Goal: Task Accomplishment & Management: Manage account settings

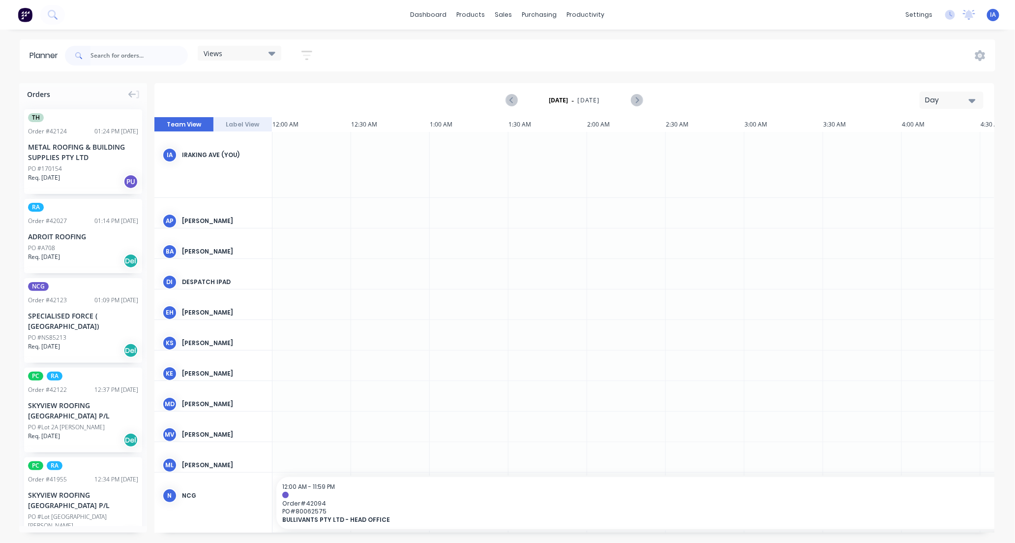
scroll to position [0, 630]
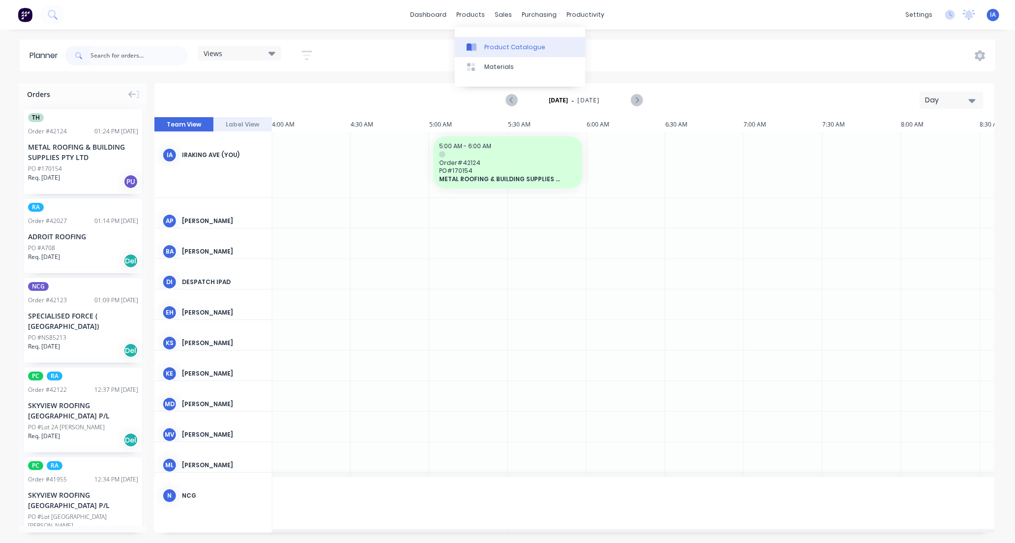
click at [507, 45] on div "Product Catalogue" at bounding box center [515, 47] width 61 height 9
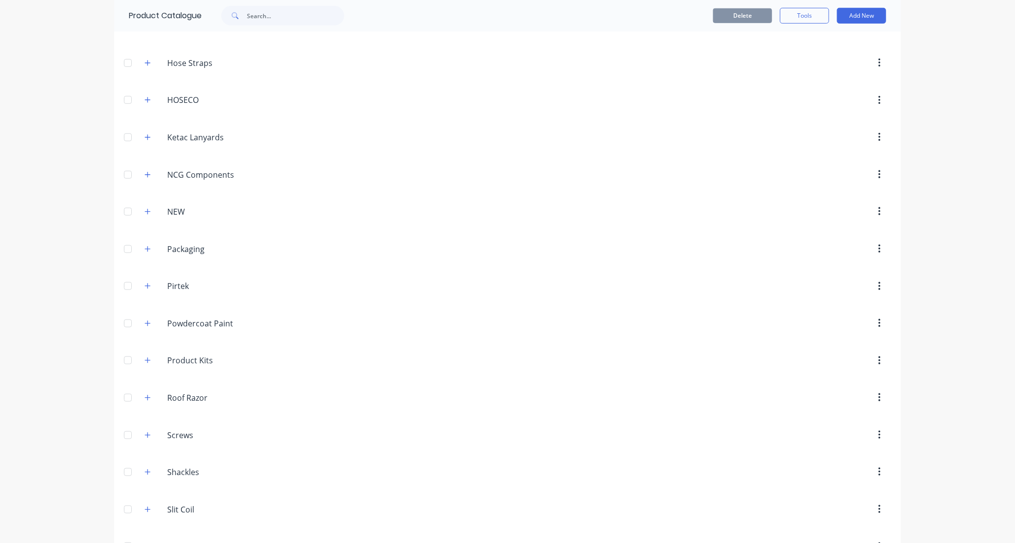
scroll to position [492, 0]
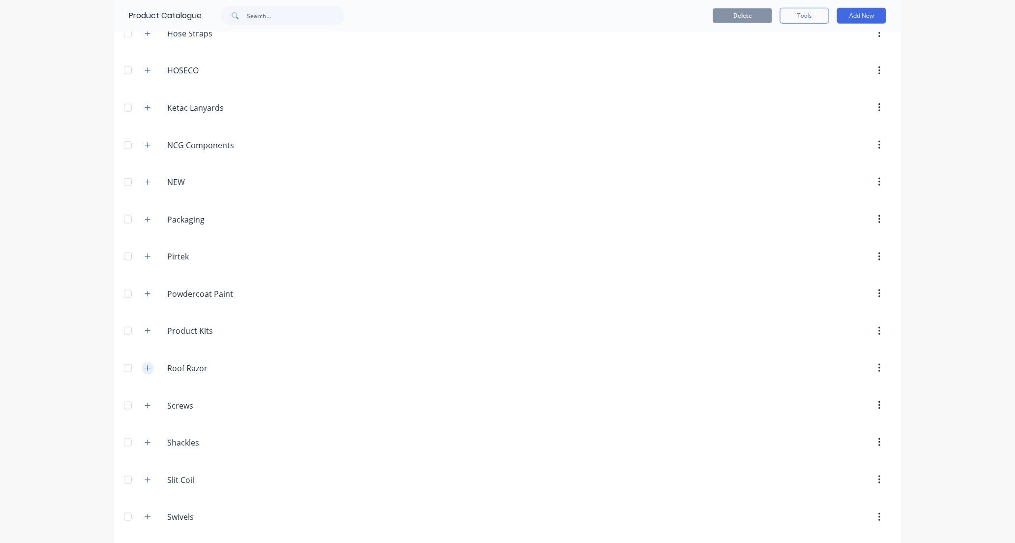
click at [145, 369] on icon "button" at bounding box center [148, 368] width 6 height 7
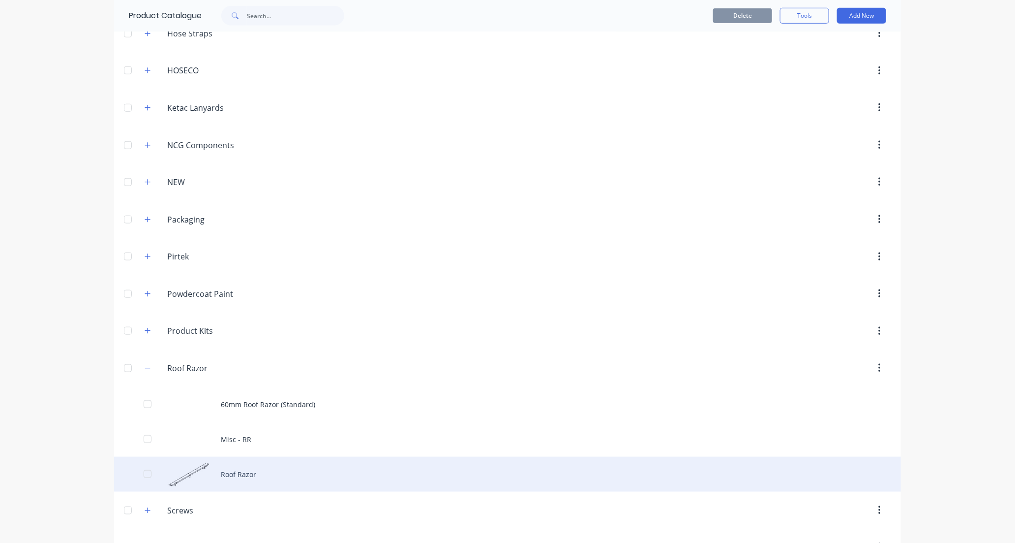
click at [269, 478] on div "Roof Razor" at bounding box center [507, 474] width 787 height 35
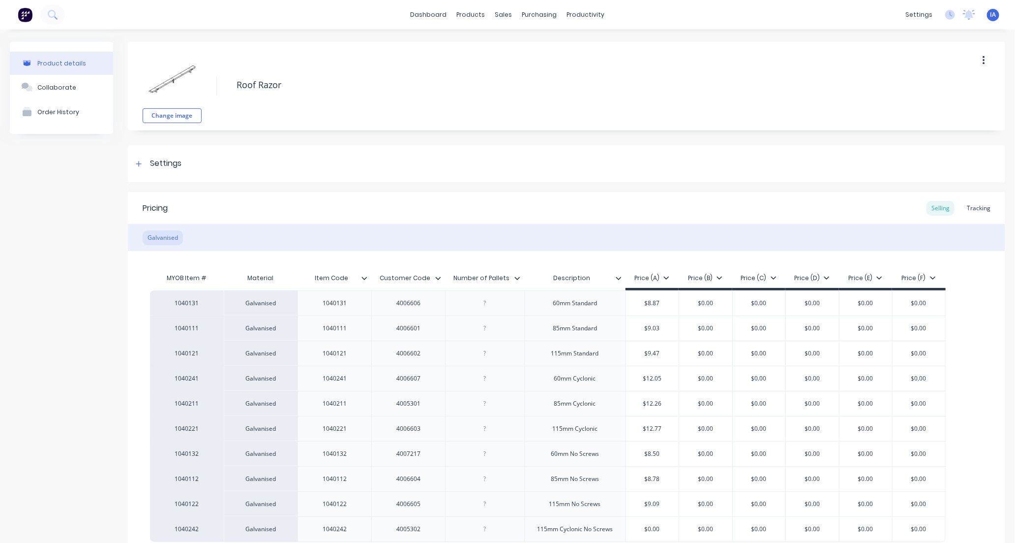
type textarea "x"
click at [975, 208] on div "Tracking" at bounding box center [978, 208] width 33 height 15
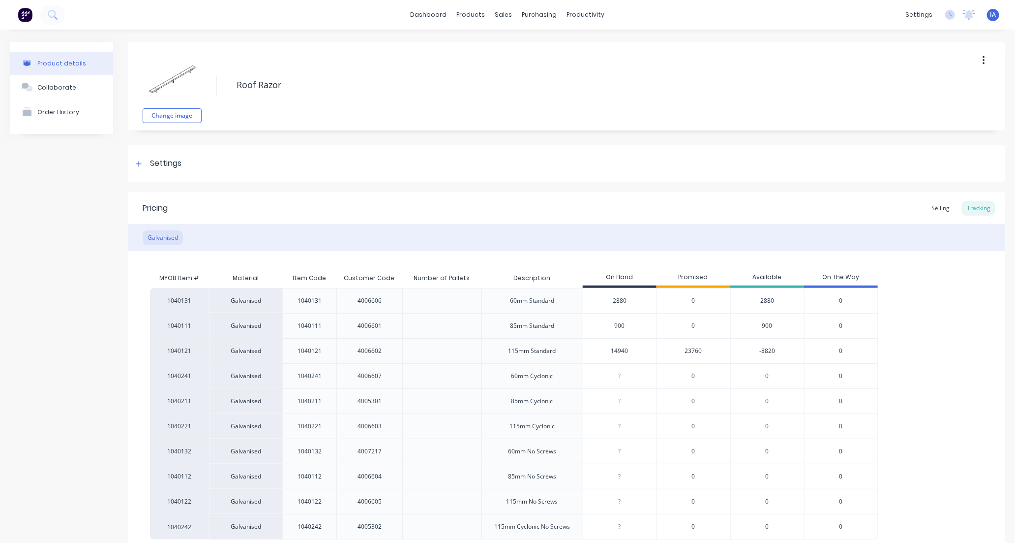
click at [620, 348] on input "14940" at bounding box center [619, 350] width 73 height 9
type input "1440"
type textarea "x"
type input "140"
type textarea "x"
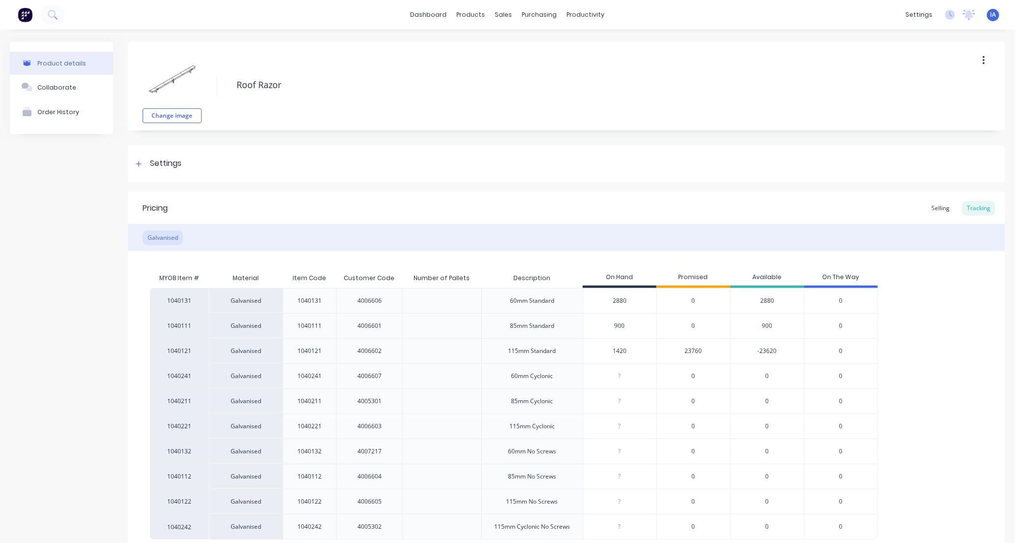
type input "14220"
type textarea "x"
type input "14220"
click at [945, 384] on div "1040131 Galvanised 1040131 4006606 60mm Standard 2880 0 2880 0 1040111 Galvanis…" at bounding box center [566, 413] width 833 height 251
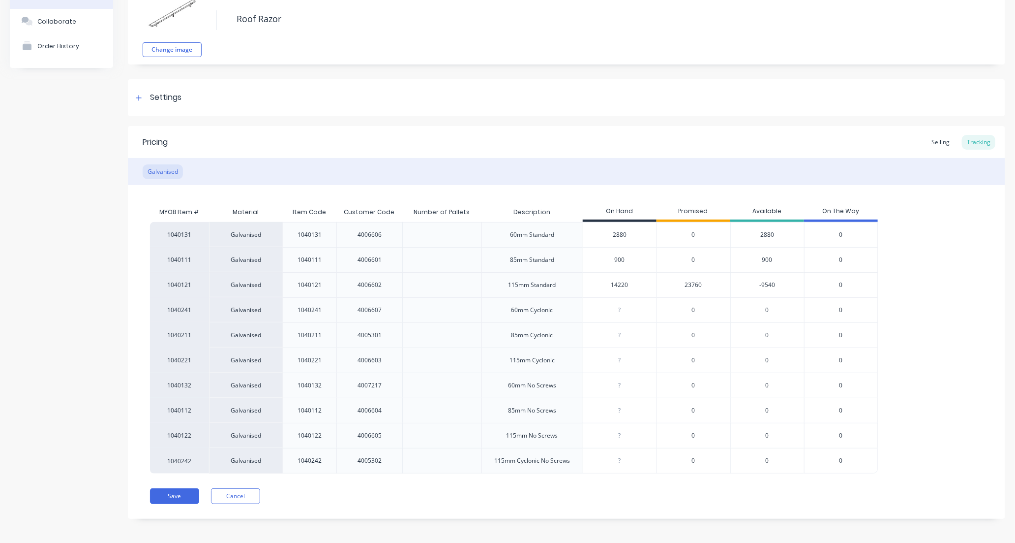
scroll to position [69, 0]
click at [171, 498] on button "Save" at bounding box center [174, 493] width 49 height 16
type textarea "x"
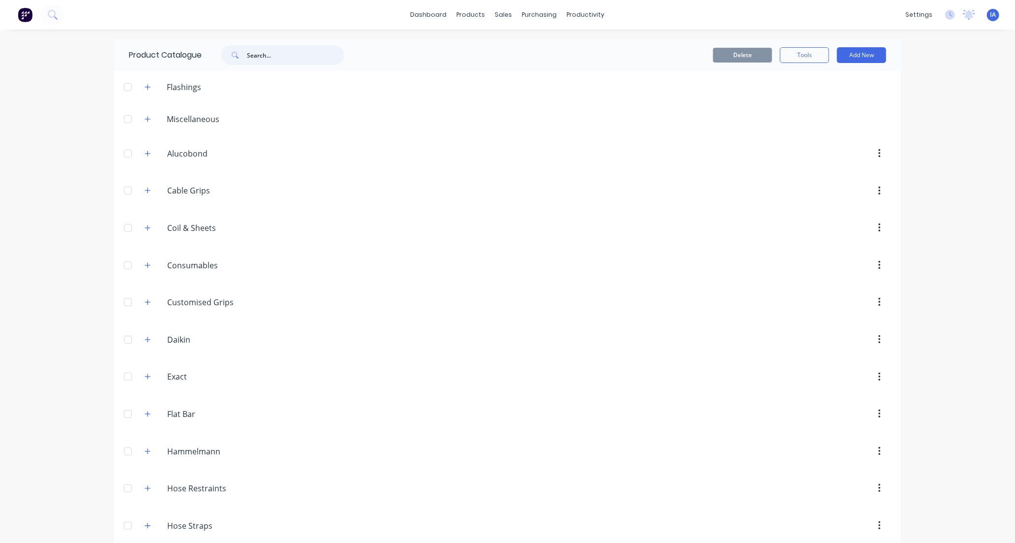
click at [257, 58] on input "text" at bounding box center [295, 55] width 97 height 20
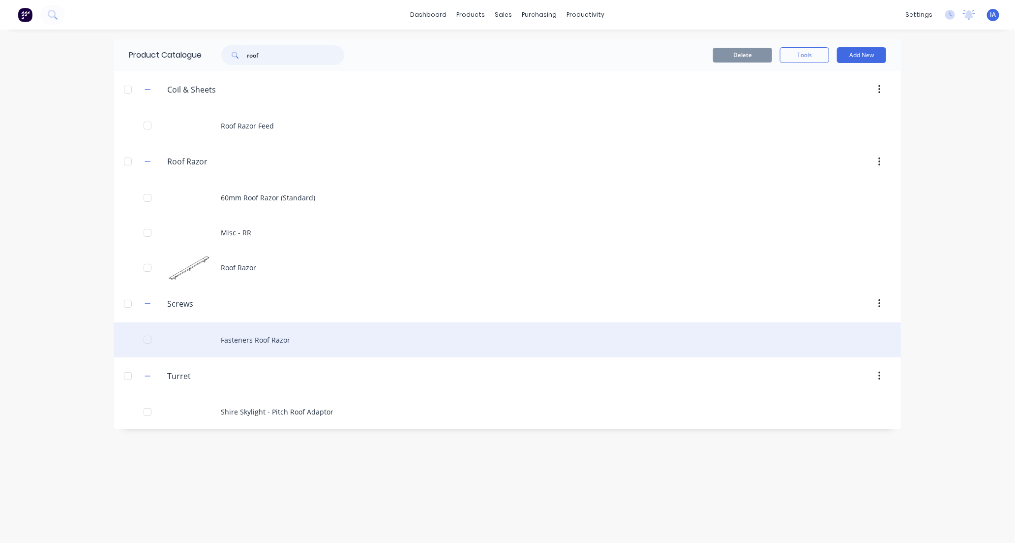
type input "roof"
click at [310, 338] on div "Fasteners Roof Razor" at bounding box center [507, 339] width 787 height 35
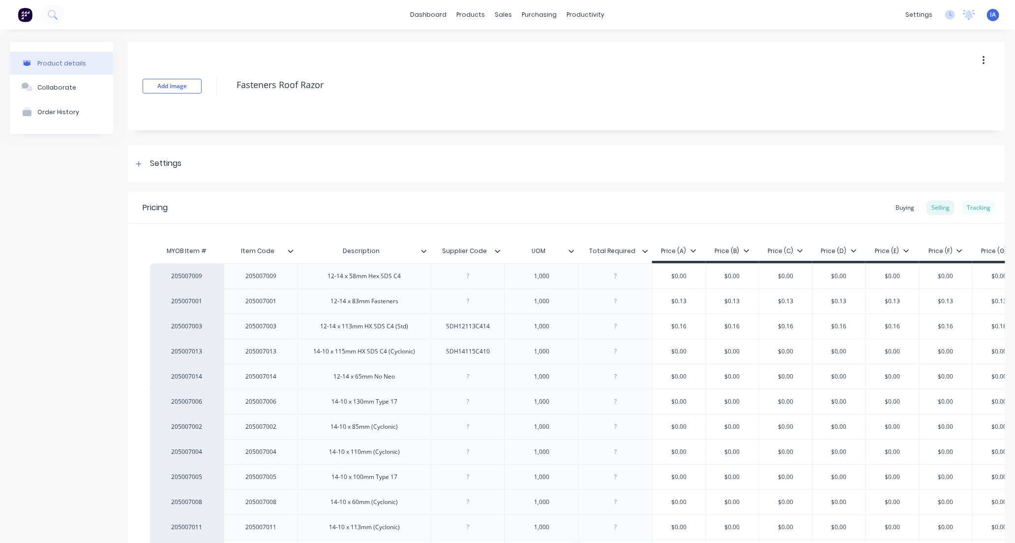
type textarea "x"
click at [970, 207] on div "Tracking" at bounding box center [978, 207] width 33 height 15
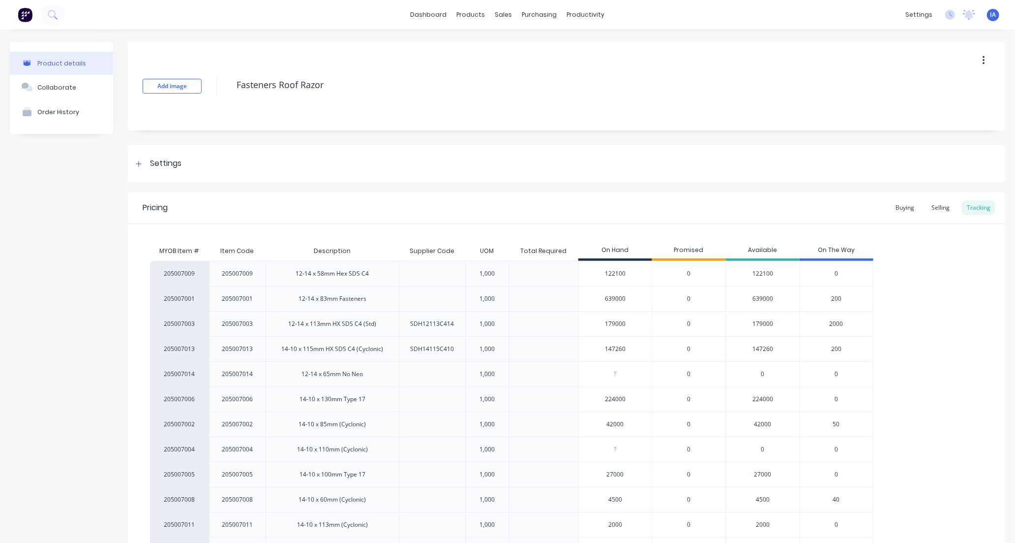
click at [608, 322] on input "179000" at bounding box center [615, 323] width 73 height 9
type input "1000"
type textarea "x"
type input "152000"
type textarea "x"
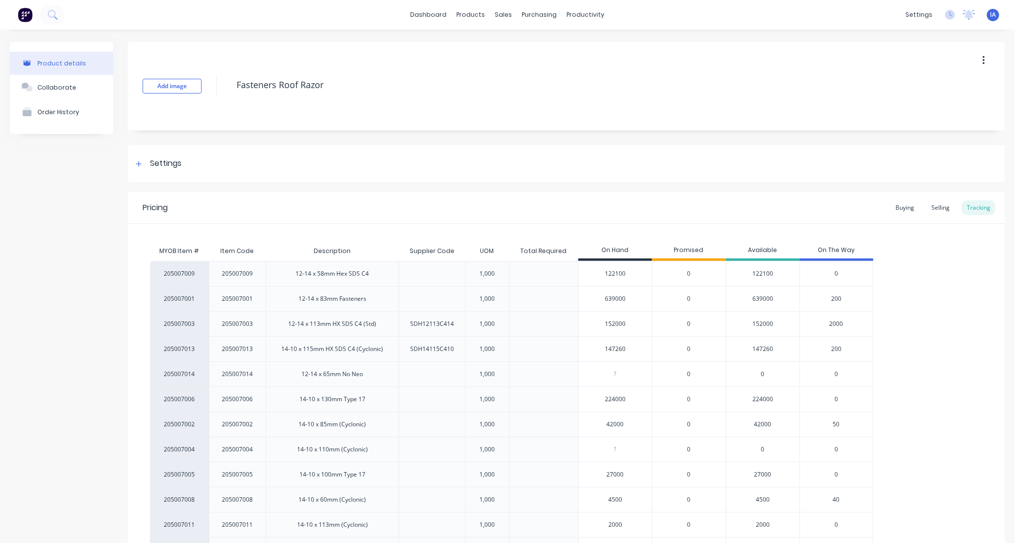
type input "152000"
click at [920, 335] on div "205007009 205007009 12-14 x 58mm Hex SDS C4 1,000 122100 0 122100 0 205007001 2…" at bounding box center [566, 424] width 833 height 327
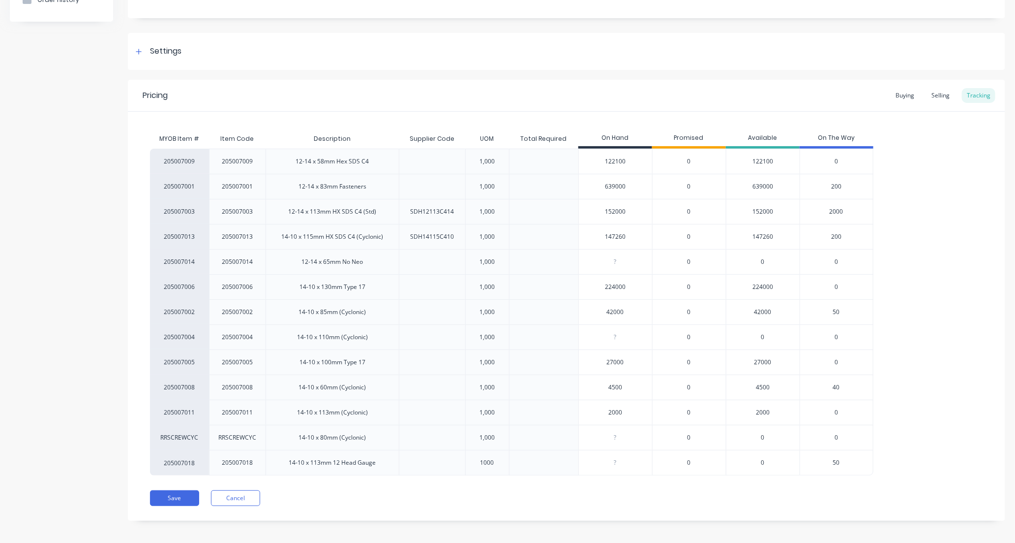
scroll to position [117, 0]
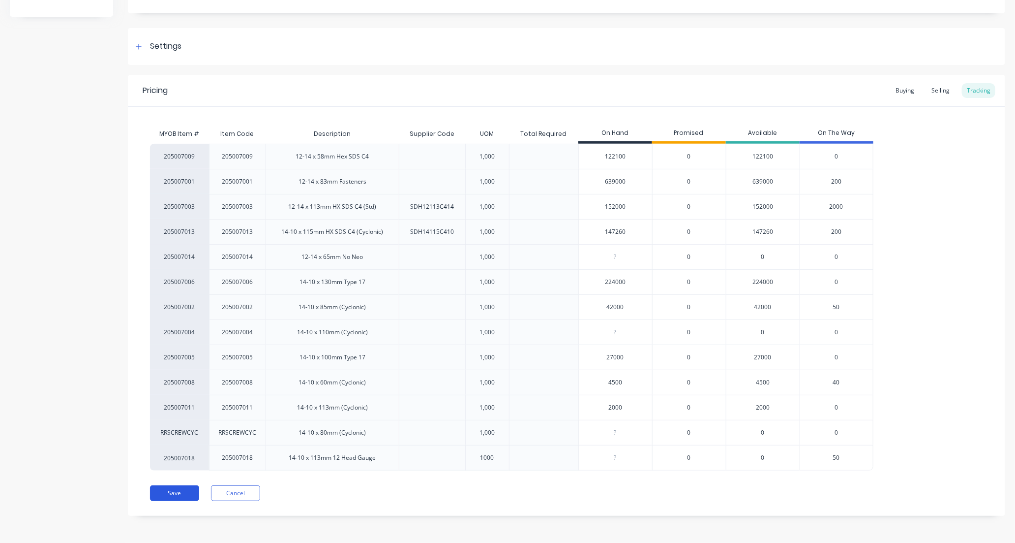
click at [176, 492] on button "Save" at bounding box center [174, 493] width 49 height 16
type textarea "x"
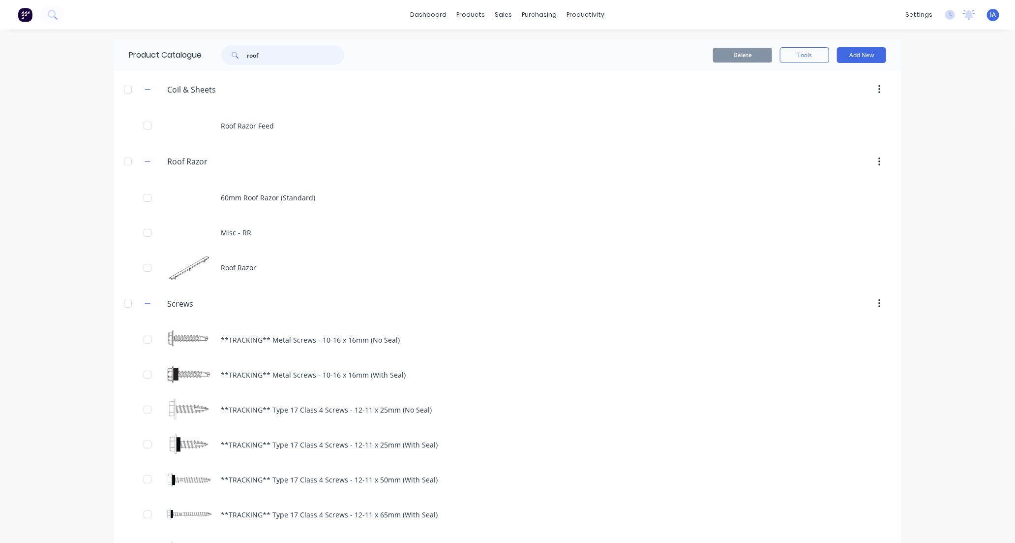
click at [259, 57] on input "roof" at bounding box center [295, 55] width 97 height 20
type input "r"
